Goal: Communication & Community: Answer question/provide support

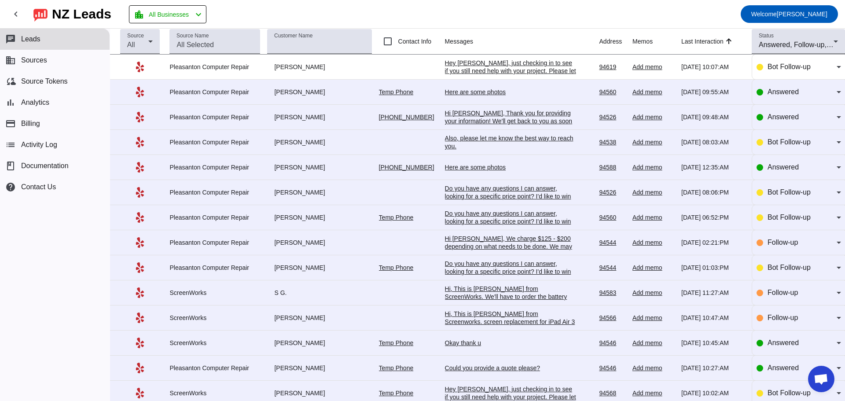
click at [466, 95] on div "Here are some photos" at bounding box center [511, 92] width 132 height 8
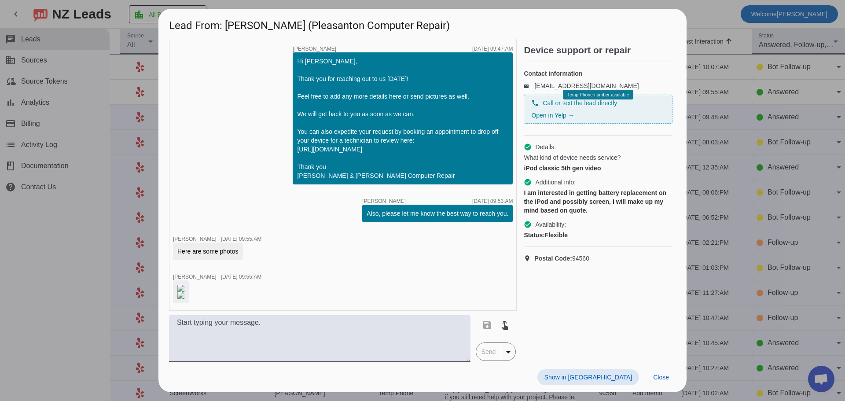
click at [466, 284] on div "timer close [PERSON_NAME] [DATE] 09:47:AM Hi [PERSON_NAME], Thank you for reach…" at bounding box center [343, 175] width 348 height 272
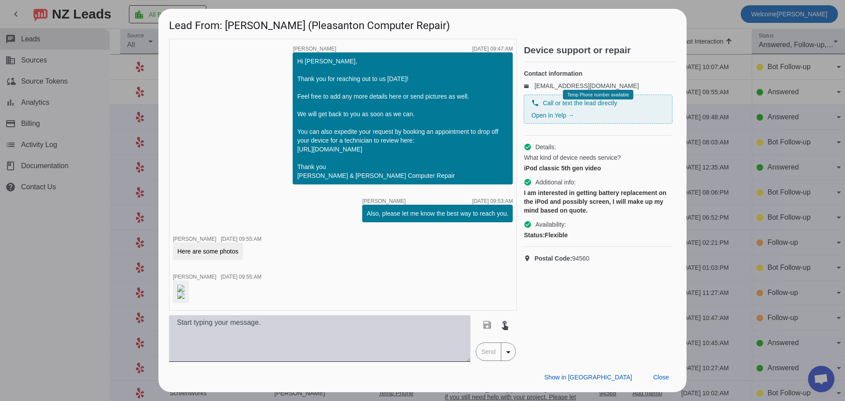
click at [300, 344] on textarea at bounding box center [320, 338] width 302 height 47
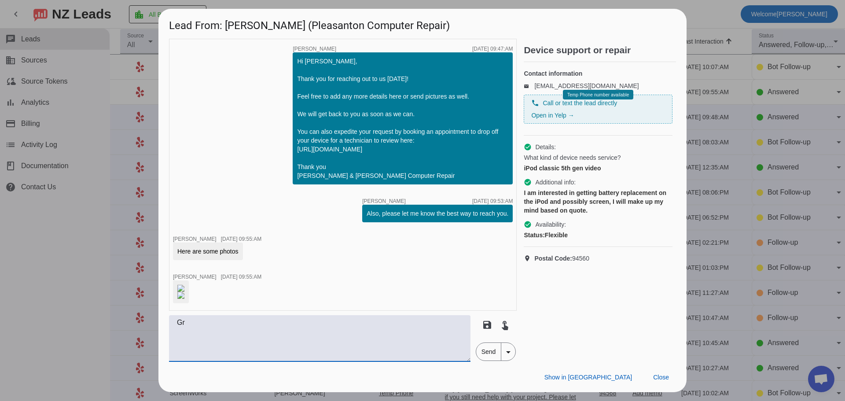
type textarea "G"
click at [657, 381] on span "Close" at bounding box center [661, 377] width 16 height 7
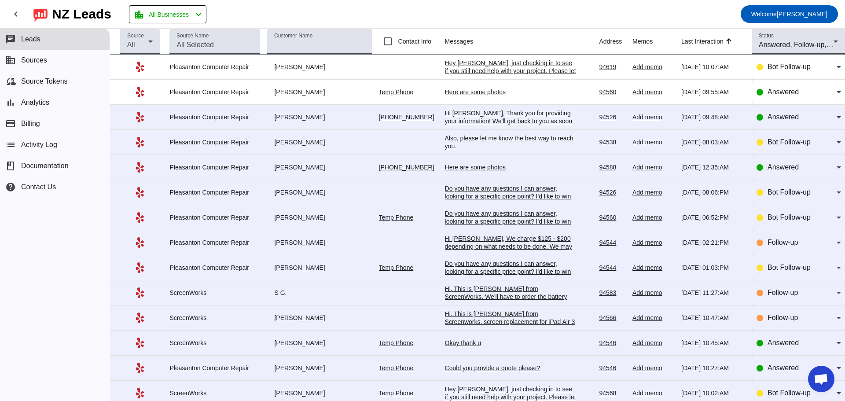
click at [466, 121] on div "Hi [PERSON_NAME], Thank you for providing your information! We'll get back to y…" at bounding box center [511, 125] width 132 height 32
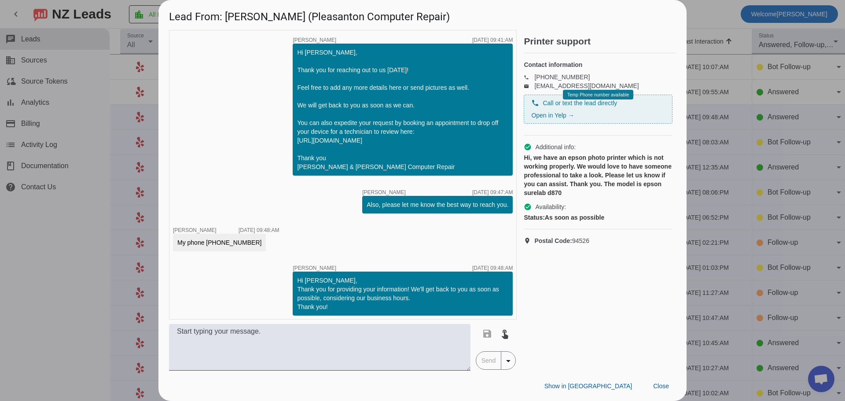
scroll to position [12, 0]
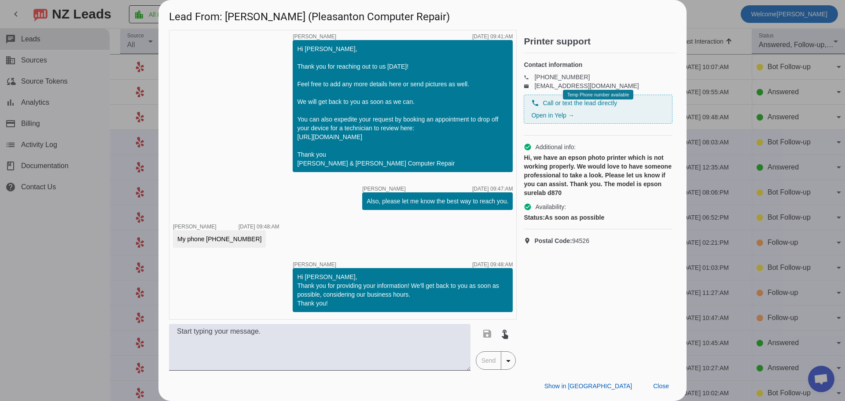
click at [262, 291] on div "timer close [PERSON_NAME] [DATE] 09:41:AM Hi [PERSON_NAME], Thank you for reach…" at bounding box center [343, 175] width 348 height 290
click at [268, 292] on div "timer close [PERSON_NAME] [DATE] 09:41:AM Hi [PERSON_NAME], Thank you for reach…" at bounding box center [343, 175] width 348 height 290
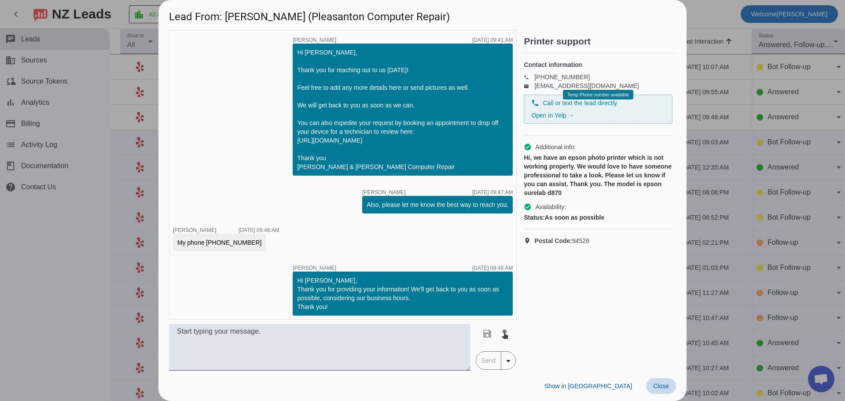
click at [658, 390] on span at bounding box center [661, 386] width 30 height 16
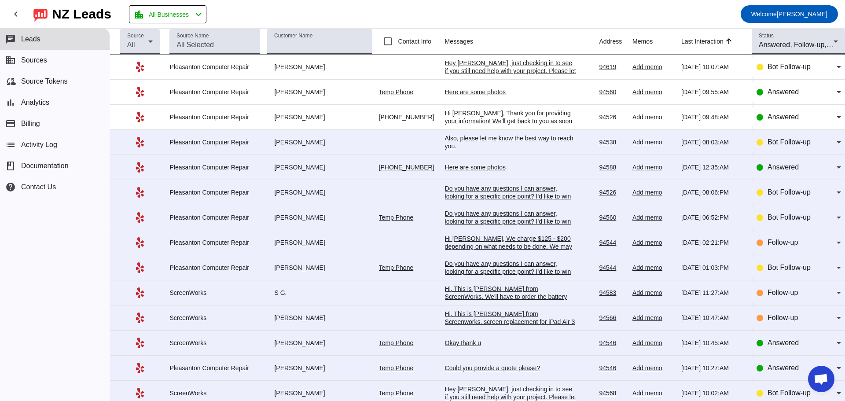
click at [450, 147] on div "Also, please let me know the best way to reach you.​" at bounding box center [511, 142] width 132 height 16
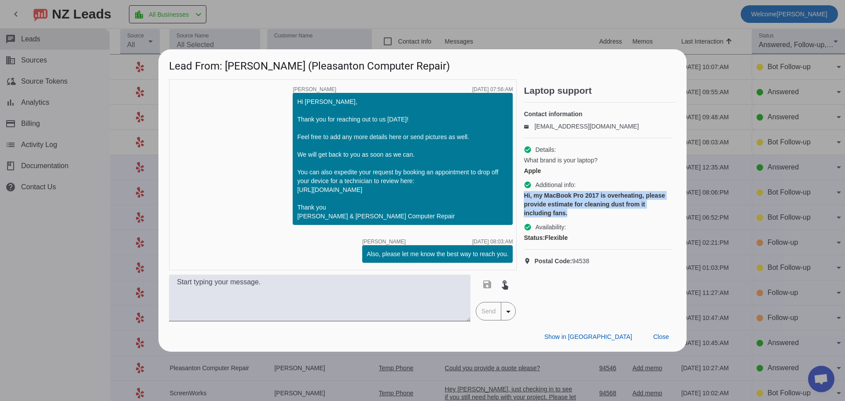
drag, startPoint x: 525, startPoint y: 199, endPoint x: 569, endPoint y: 215, distance: 47.0
click at [569, 215] on div "Hi, my MacBook Pro 2017 is overheating, please provide estimate for cleaning du…" at bounding box center [598, 204] width 149 height 26
copy div "Hi, my MacBook Pro 2017 is overheating, please provide estimate for cleaning du…"
click at [607, 241] on div "Status: Flexible" at bounding box center [598, 237] width 149 height 9
click at [546, 130] on link "[EMAIL_ADDRESS][DOMAIN_NAME]" at bounding box center [587, 126] width 104 height 7
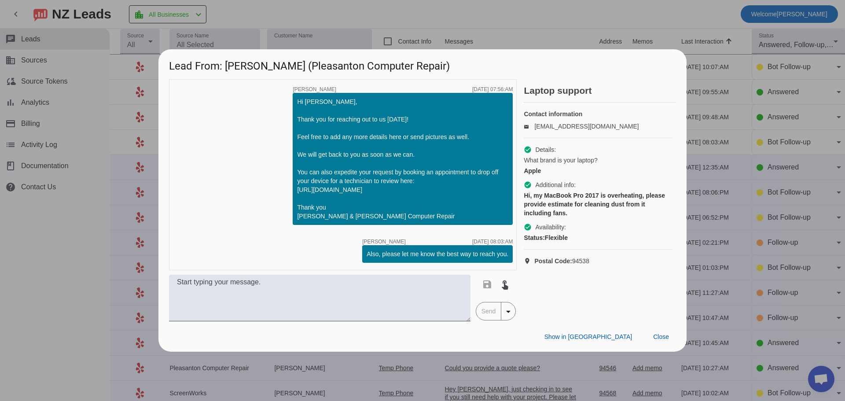
click at [634, 165] on div "What brand is your laptop?" at bounding box center [598, 160] width 149 height 9
click at [557, 110] on h4 "Contact information" at bounding box center [598, 114] width 149 height 9
drag, startPoint x: 224, startPoint y: 58, endPoint x: 427, endPoint y: 221, distance: 260.0
click at [427, 221] on div "Lead From: [PERSON_NAME] (Pleasanton Computer Repair) timer close [PERSON_NAME]…" at bounding box center [423, 200] width 528 height 303
click at [210, 147] on div "timer close [PERSON_NAME] [DATE] 07:56:AM Hi [PERSON_NAME], Thank you for reach…" at bounding box center [343, 174] width 348 height 191
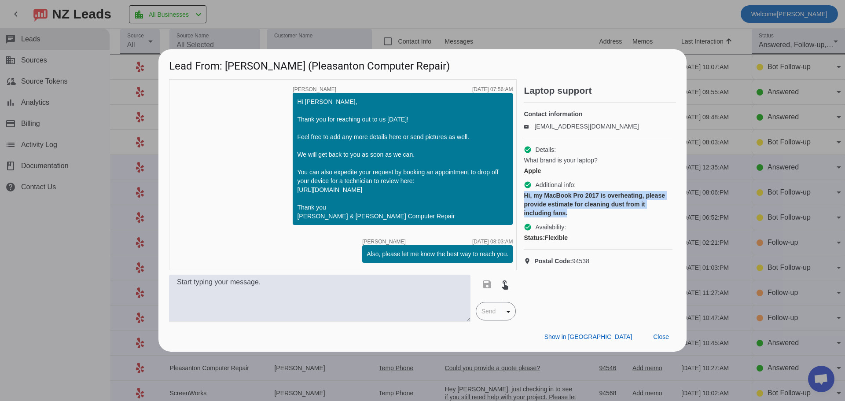
drag, startPoint x: 525, startPoint y: 201, endPoint x: 582, endPoint y: 217, distance: 58.9
click at [582, 217] on div "Hi, my MacBook Pro 2017 is overheating, please provide estimate for cleaning du…" at bounding box center [598, 204] width 149 height 26
copy div "Hi, my MacBook Pro 2017 is overheating, please provide estimate for cleaning du…"
click at [661, 345] on span at bounding box center [661, 337] width 30 height 16
